Goal: Transaction & Acquisition: Purchase product/service

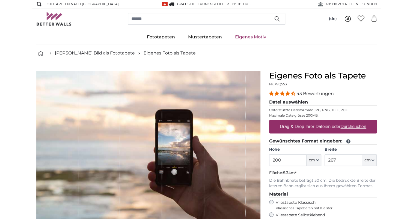
click at [341, 128] on label "Drag & Drop Ihrer Dateien oder Durchsuchen" at bounding box center [323, 126] width 91 height 11
click at [341, 122] on input "Drag & Drop Ihrer Dateien oder Durchsuchen" at bounding box center [323, 121] width 108 height 2
type input "**********"
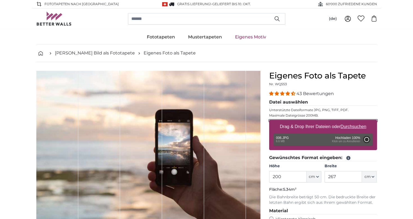
type input "150"
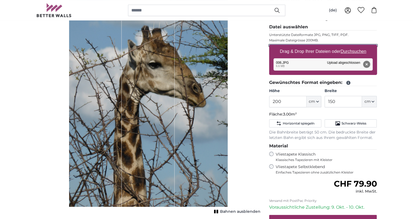
scroll to position [82, 0]
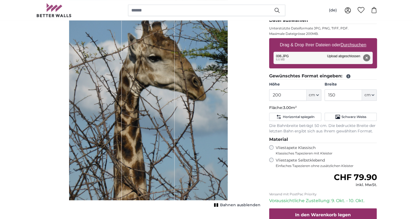
click at [233, 204] on span "Bahnen ausblenden" at bounding box center [240, 205] width 40 height 5
